Goal: Information Seeking & Learning: Learn about a topic

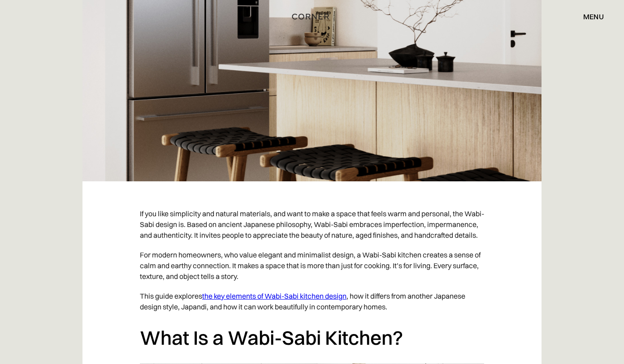
scroll to position [346, 0]
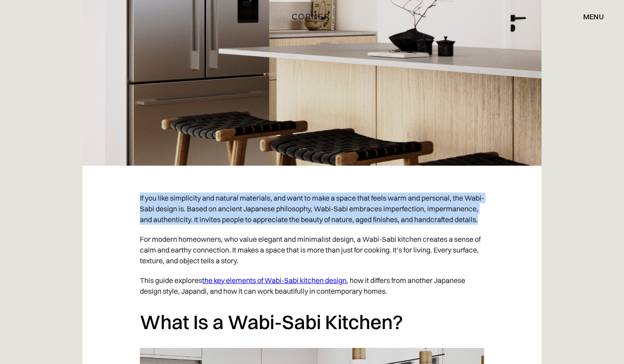
drag, startPoint x: 373, startPoint y: 187, endPoint x: 450, endPoint y: 232, distance: 89.1
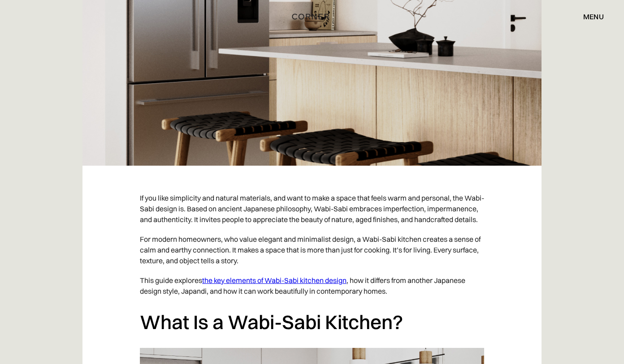
click at [450, 229] on p "If you like simplicity and natural materials, and want to make a space that fee…" at bounding box center [312, 208] width 344 height 41
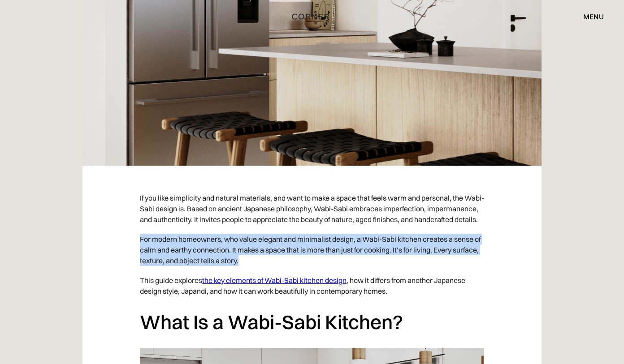
drag, startPoint x: 450, startPoint y: 232, endPoint x: 475, endPoint y: 275, distance: 49.4
click at [475, 271] on p "For modern homeowners, who value elegant and minimalist design, a Wabi-Sabi kit…" at bounding box center [312, 249] width 344 height 41
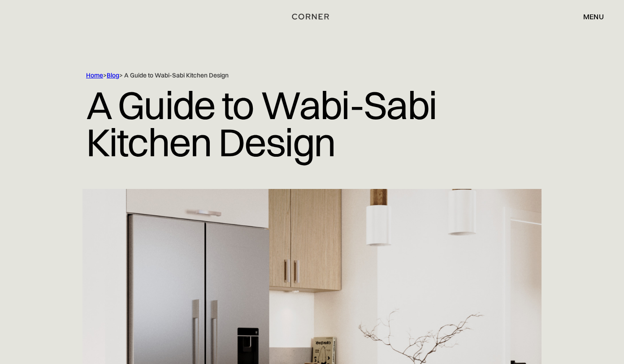
scroll to position [0, 0]
click at [117, 77] on link "Blog" at bounding box center [113, 76] width 13 height 8
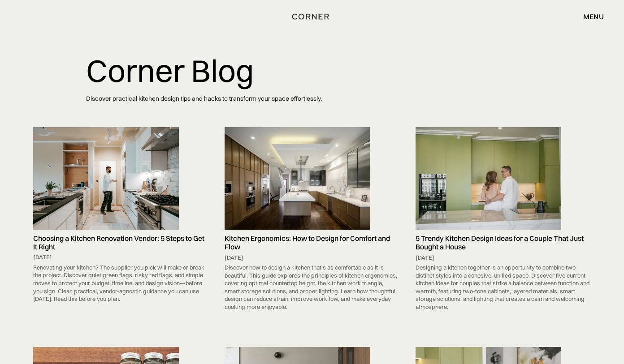
click at [279, 204] on img at bounding box center [297, 178] width 146 height 103
click at [479, 209] on img at bounding box center [488, 178] width 146 height 103
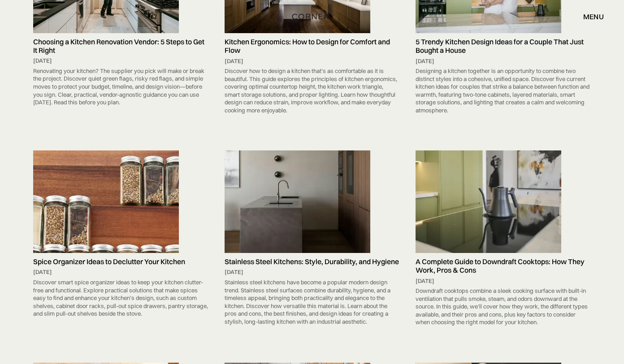
scroll to position [198, 0]
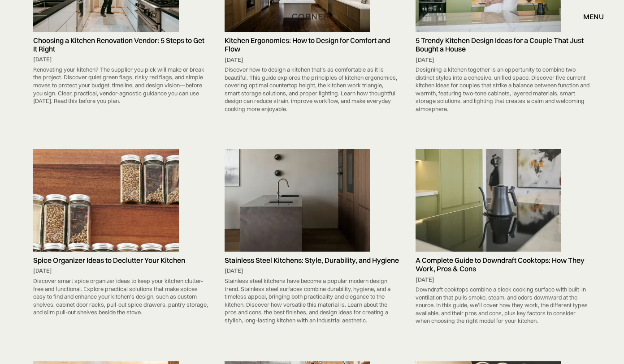
click at [145, 211] on img at bounding box center [106, 200] width 146 height 103
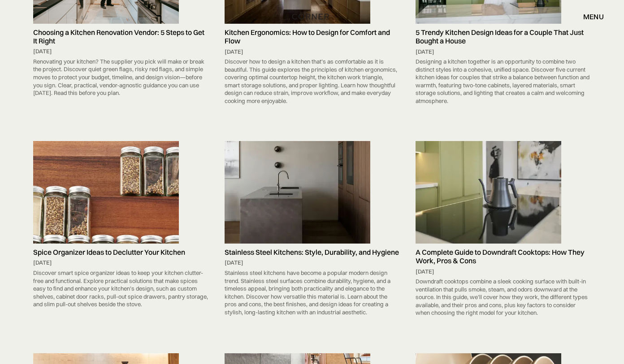
scroll to position [212, 0]
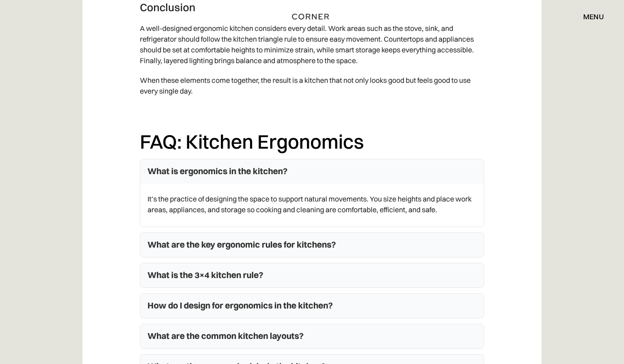
scroll to position [4264, 0]
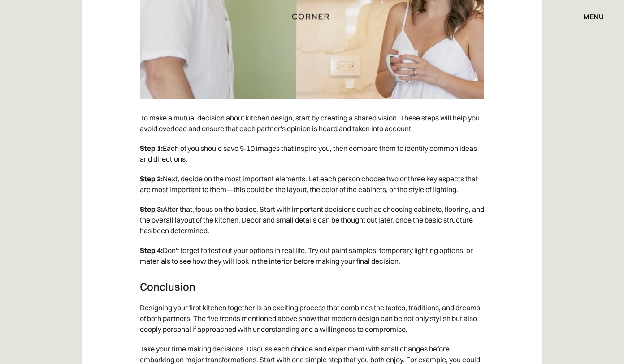
scroll to position [3742, 0]
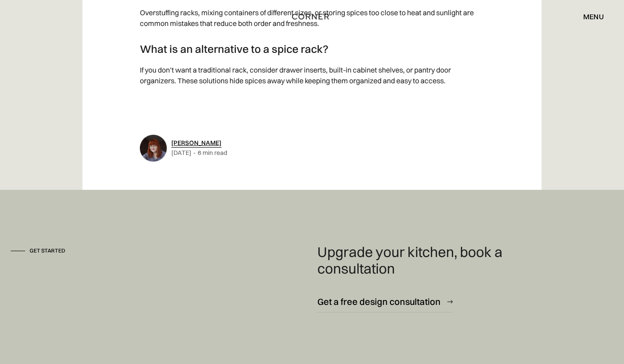
scroll to position [3579, 0]
